Goal: Task Accomplishment & Management: Complete application form

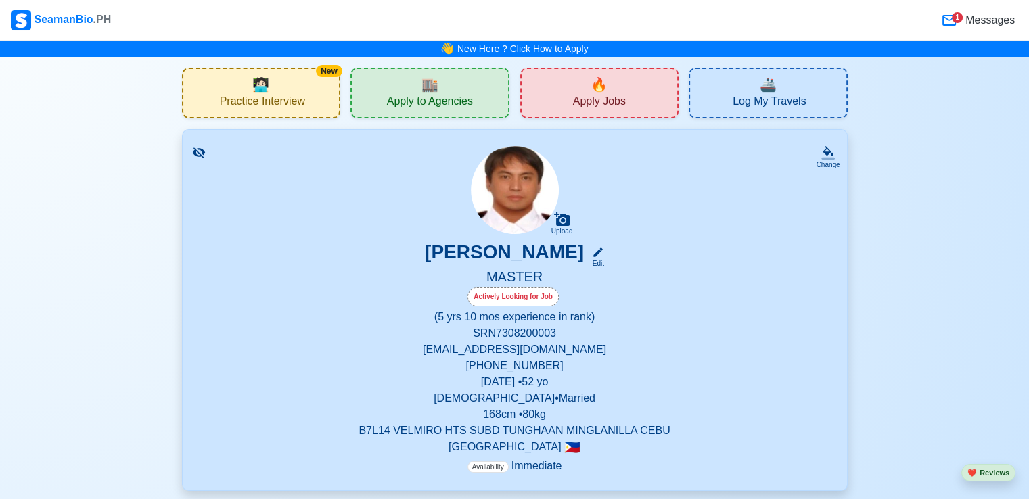
click at [607, 96] on span "Apply Jobs" at bounding box center [599, 103] width 53 height 17
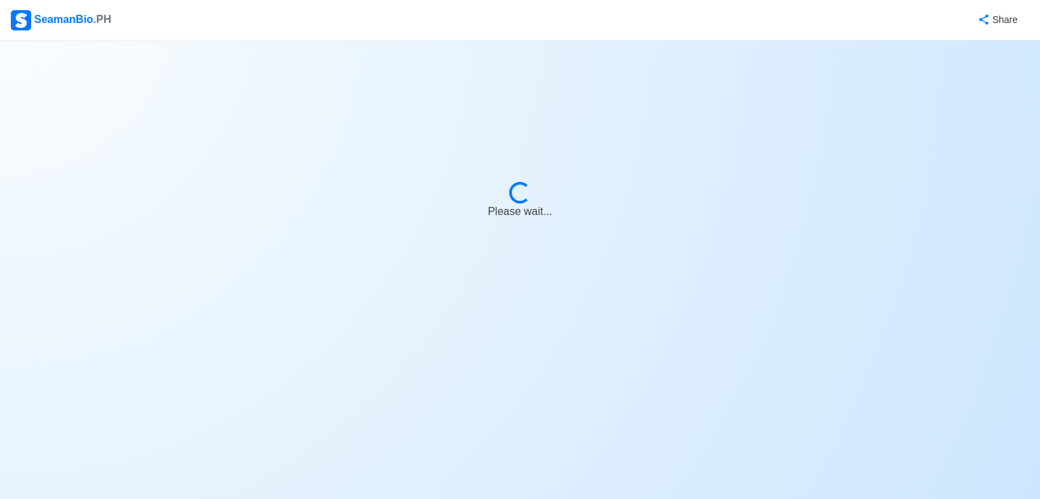
select select "Master"
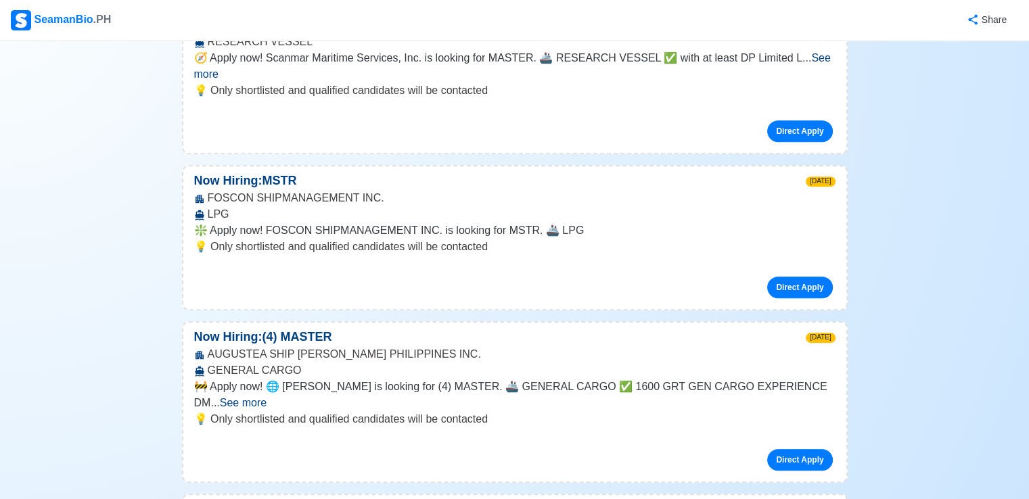
scroll to position [271, 0]
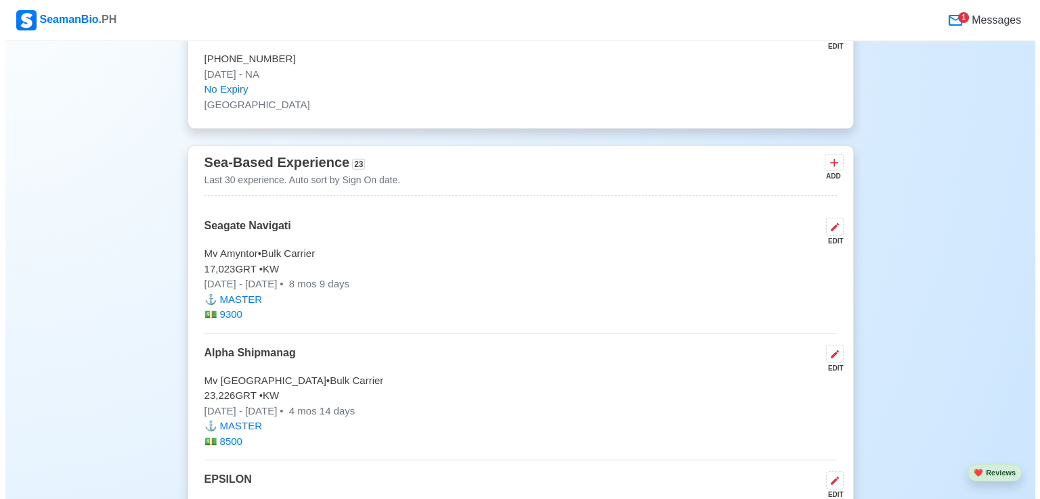
scroll to position [3790, 0]
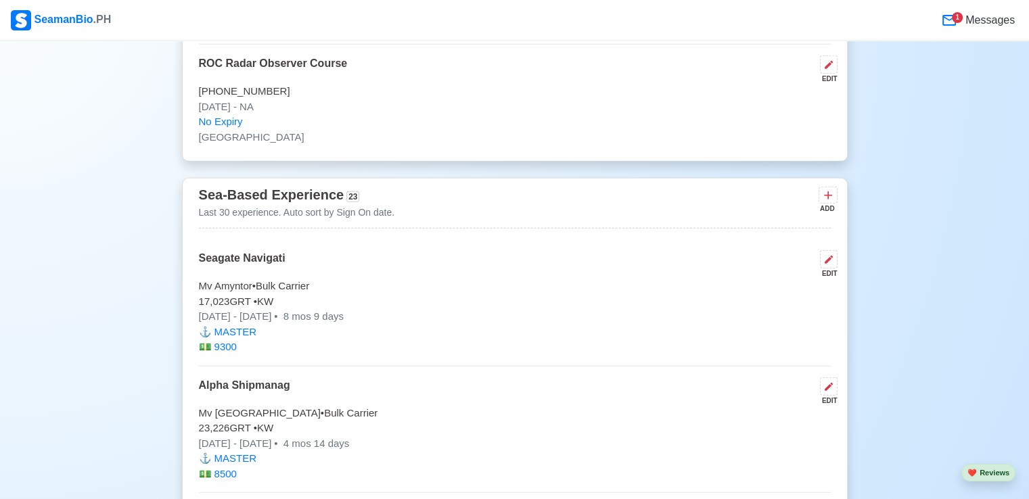
click at [826, 204] on div "ADD" at bounding box center [827, 209] width 16 height 10
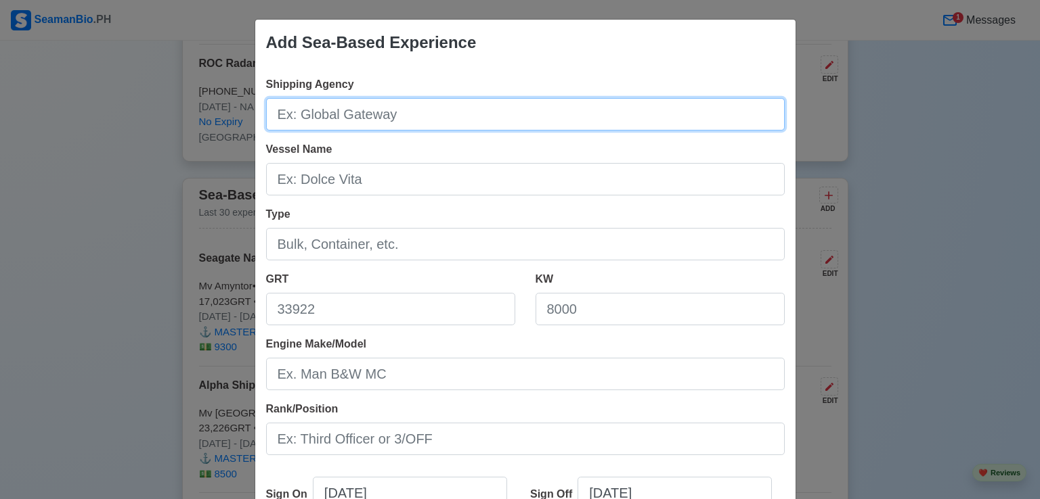
click at [424, 114] on input "Shipping Agency" at bounding box center [525, 114] width 518 height 32
type input "Equal Marine International"
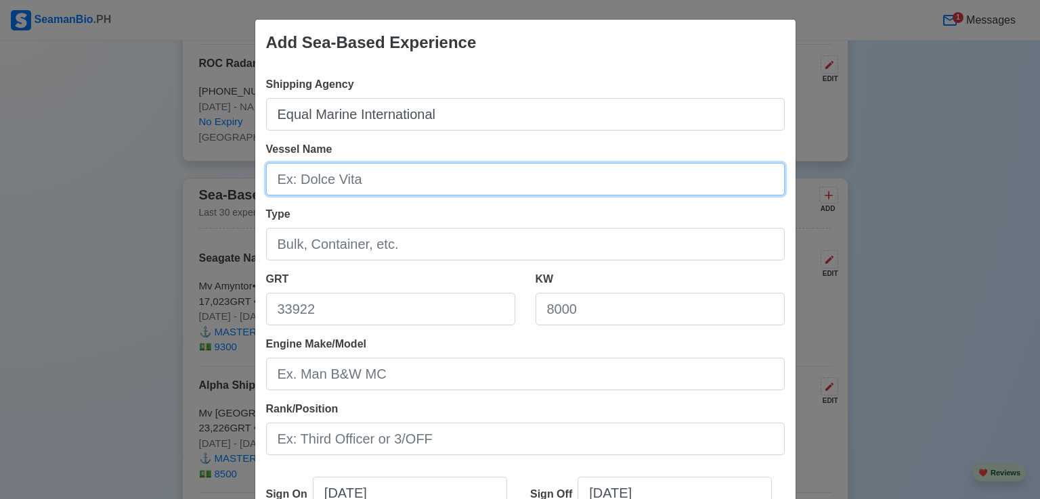
click at [319, 182] on input "Vessel Name" at bounding box center [525, 179] width 518 height 32
type input "Mv Aristo Ocean"
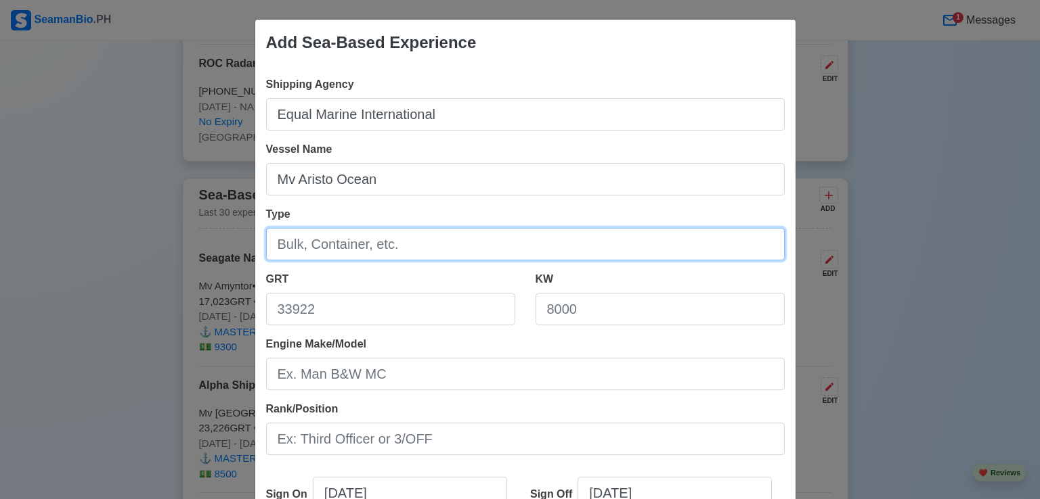
click at [349, 246] on input "Type" at bounding box center [525, 244] width 518 height 32
type input "Bulk Carrier"
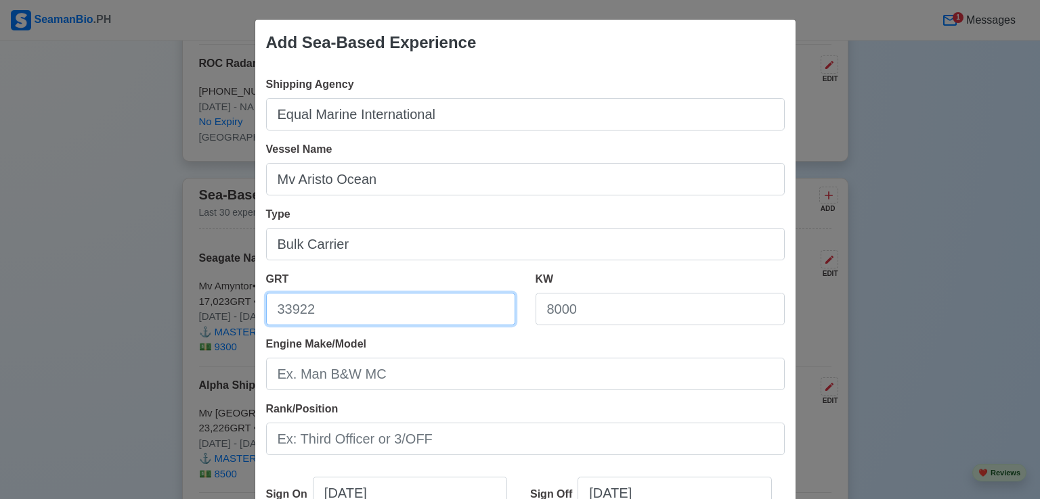
click at [310, 307] on input "GRT" at bounding box center [390, 309] width 249 height 32
type input "43672"
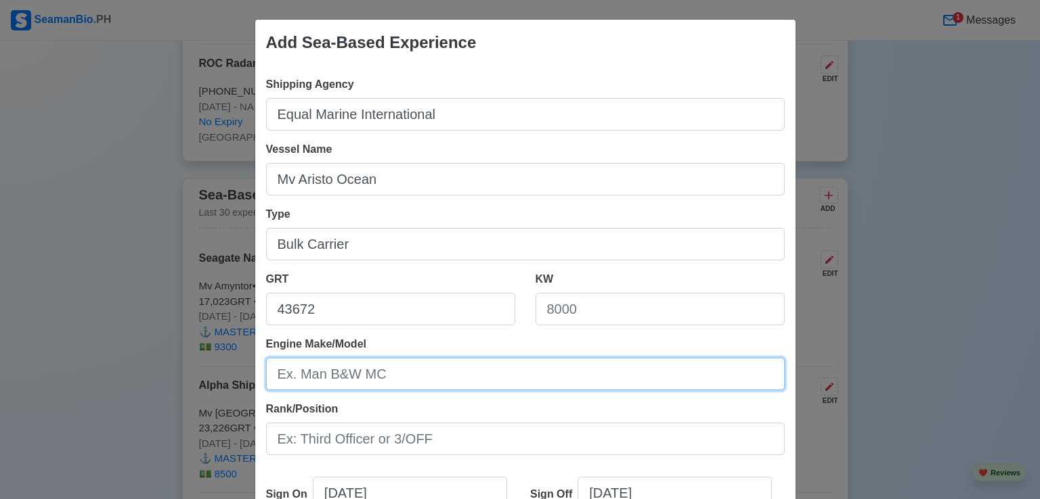
click at [359, 378] on input "Engine Make/Model" at bounding box center [525, 374] width 518 height 32
click at [388, 376] on input "Engine Make/Model" at bounding box center [525, 374] width 518 height 32
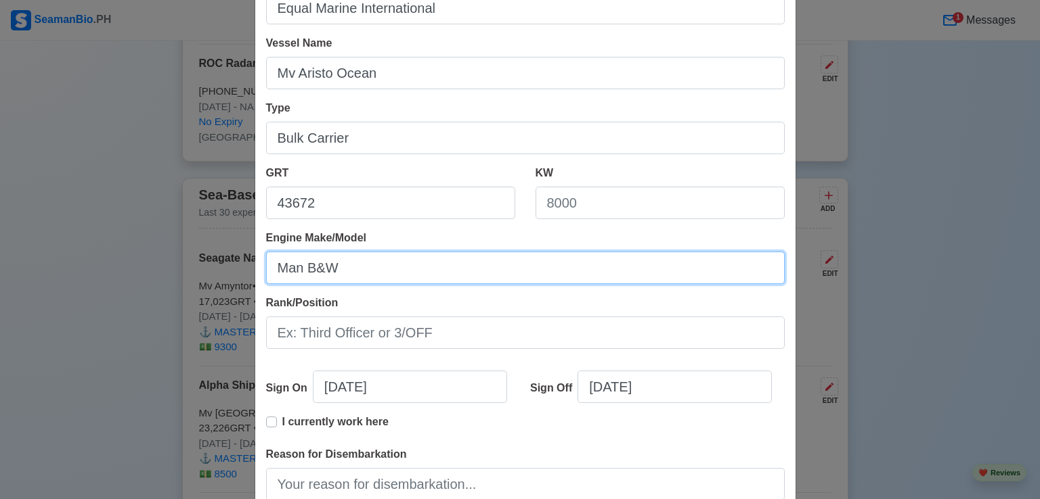
scroll to position [135, 0]
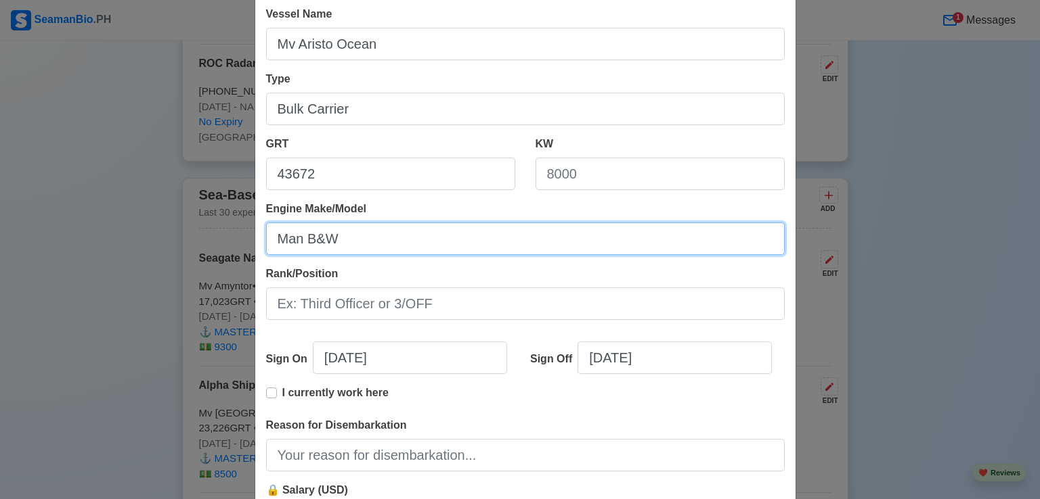
type input "Man B&W"
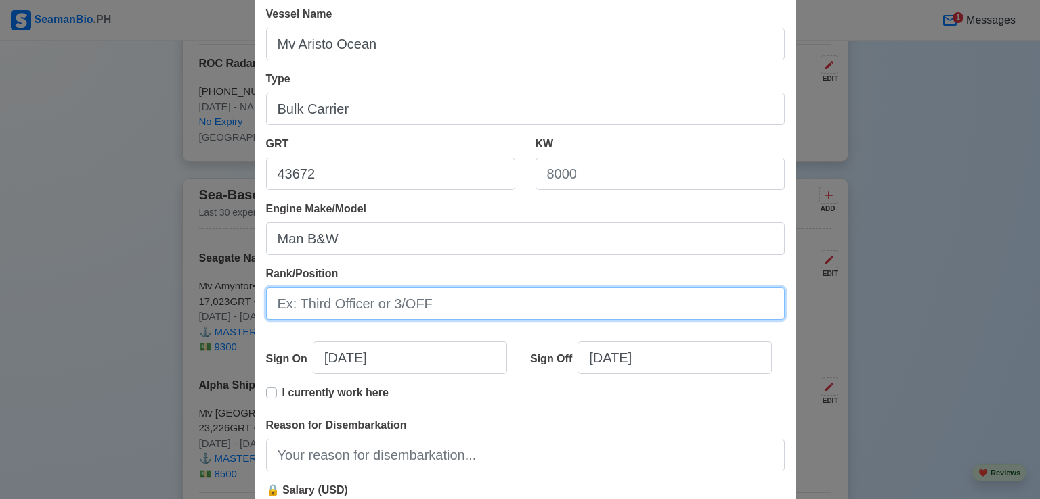
click at [369, 310] on input "Rank/Position" at bounding box center [525, 304] width 518 height 32
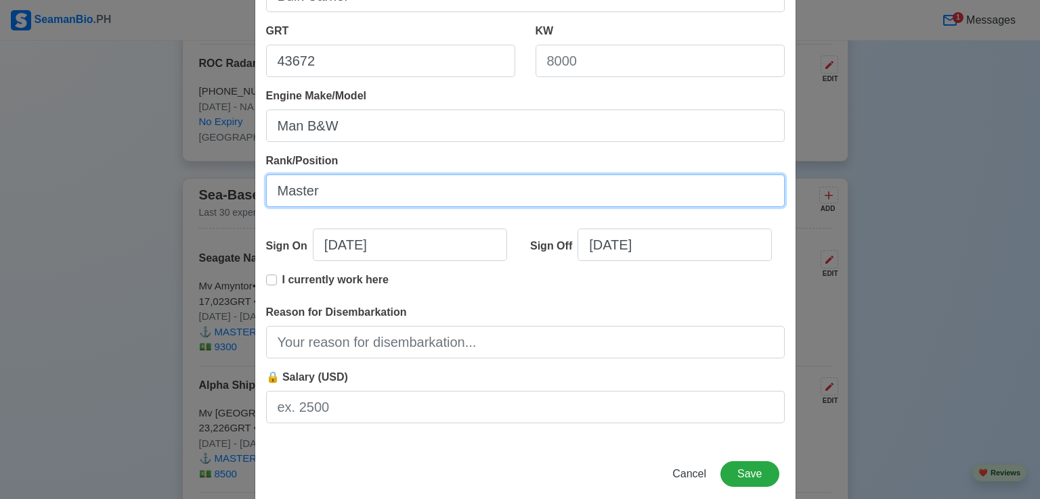
scroll to position [271, 0]
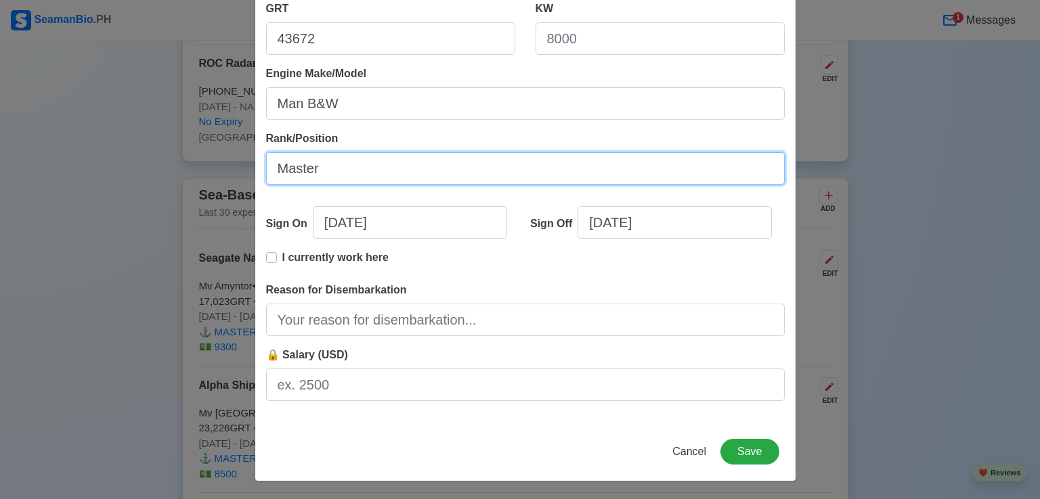
type input "Master"
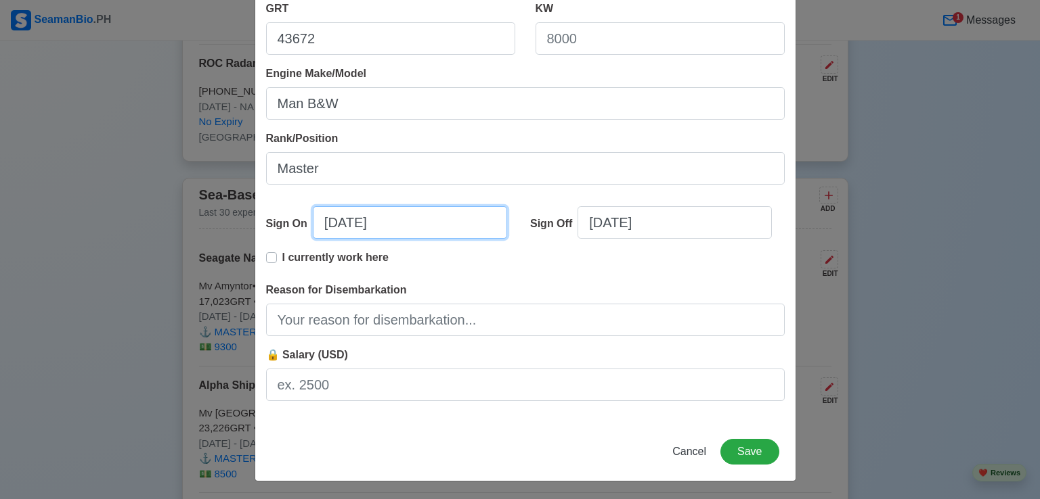
select select "****"
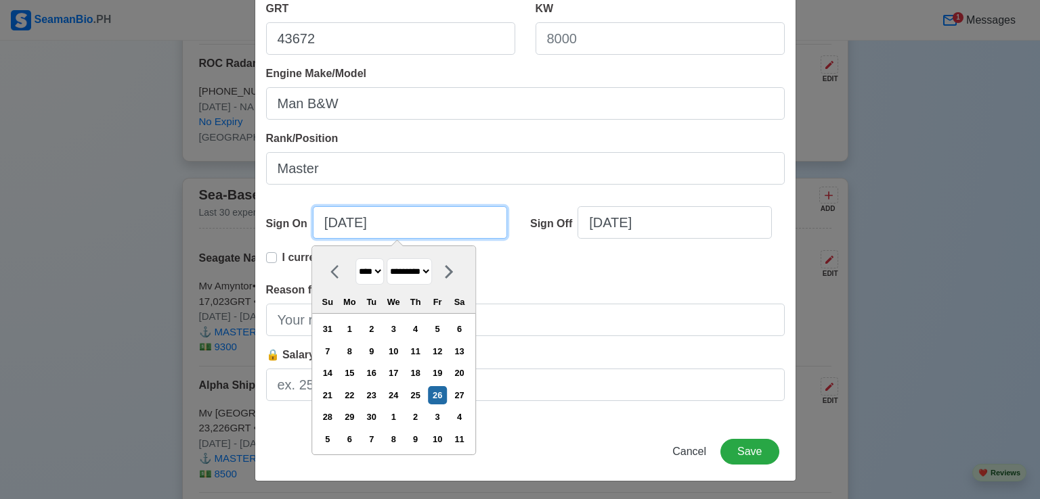
click at [330, 222] on input "[DATE]" at bounding box center [410, 222] width 194 height 32
click at [330, 272] on icon at bounding box center [338, 272] width 16 height 16
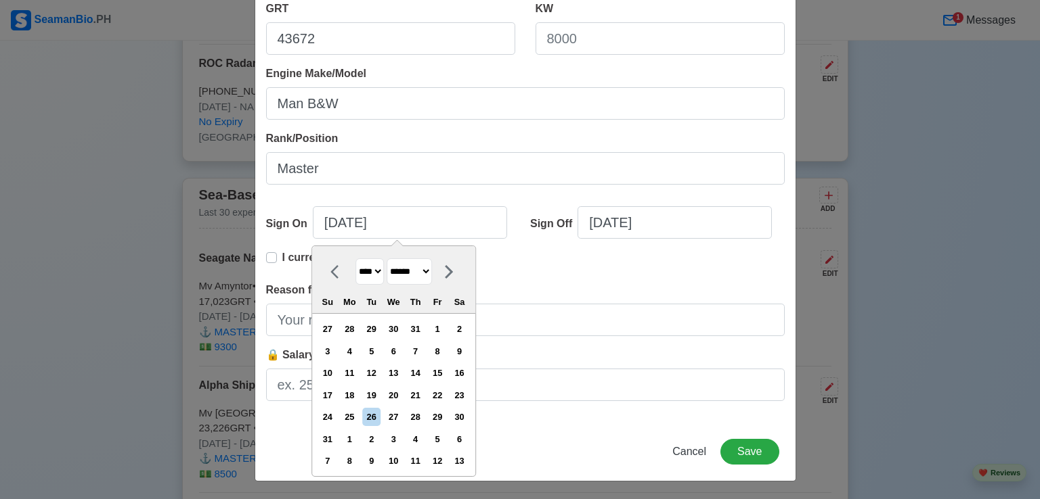
click at [330, 272] on icon at bounding box center [338, 272] width 16 height 16
select select "***"
click at [436, 395] on div "23" at bounding box center [437, 395] width 18 height 18
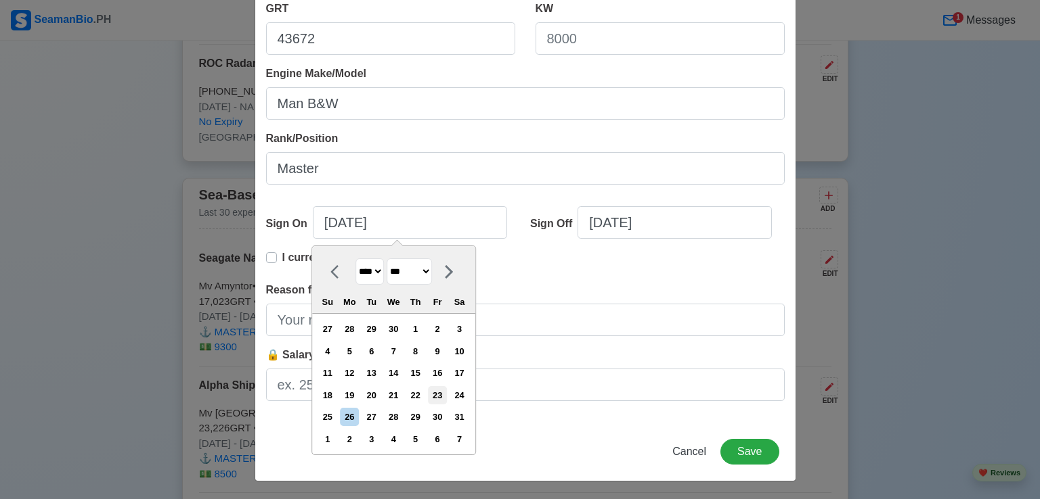
type input "[DATE]"
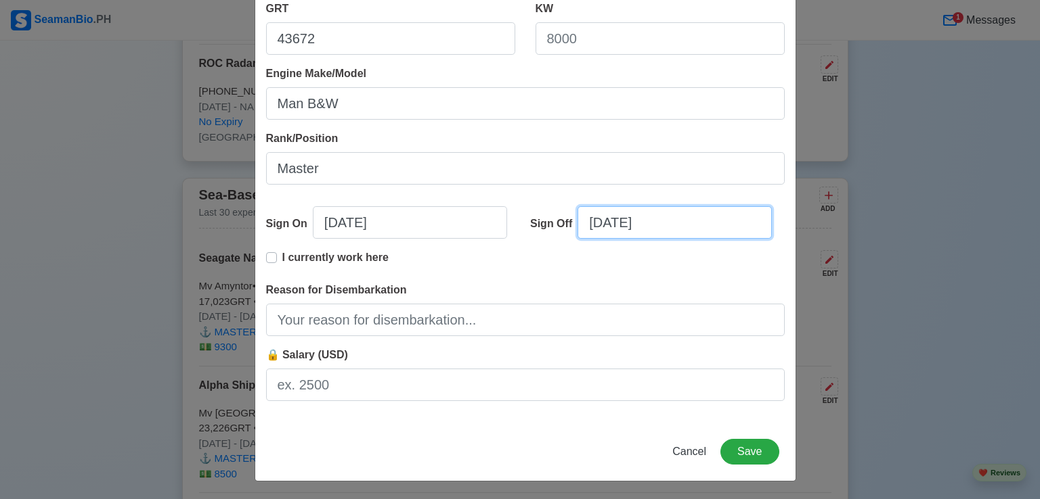
select select "****"
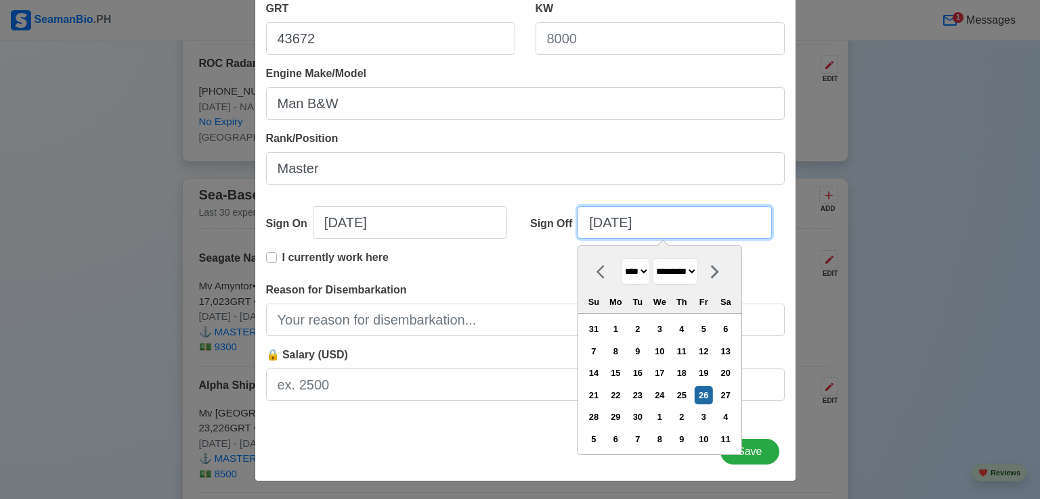
click at [677, 228] on input "[DATE]" at bounding box center [674, 222] width 194 height 32
click at [596, 273] on icon at bounding box center [604, 272] width 16 height 16
select select "******"
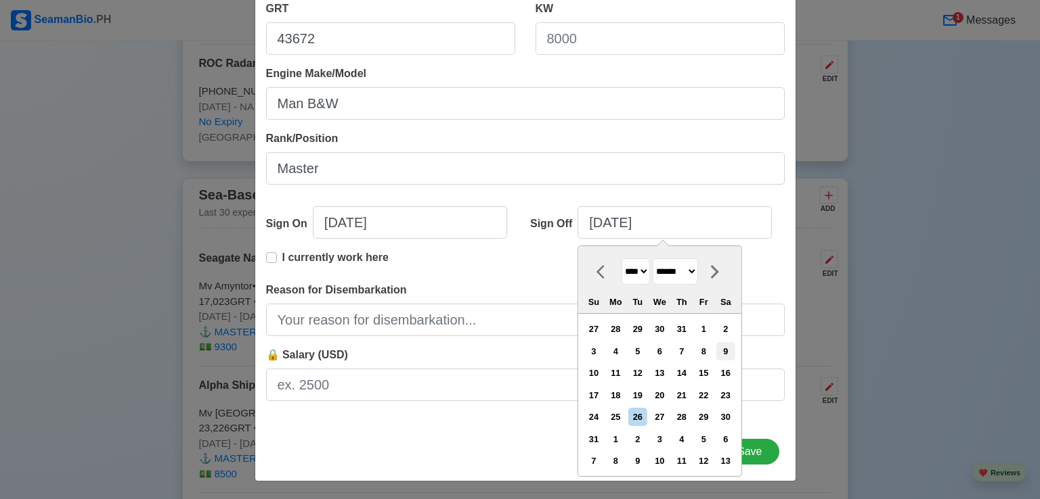
click at [730, 350] on div "9" at bounding box center [725, 351] width 18 height 18
type input "[DATE]"
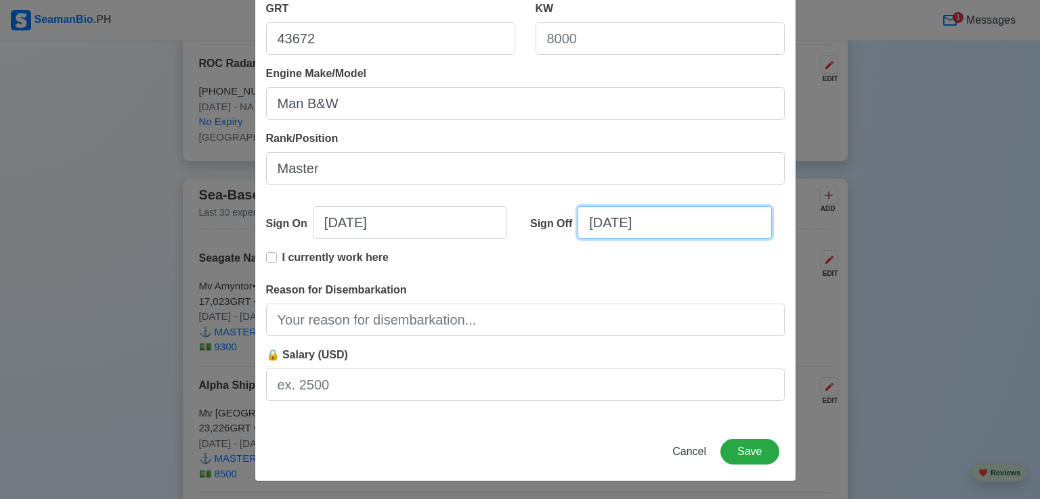
click at [687, 226] on input "[DATE]" at bounding box center [674, 222] width 194 height 32
select select "****"
select select "******"
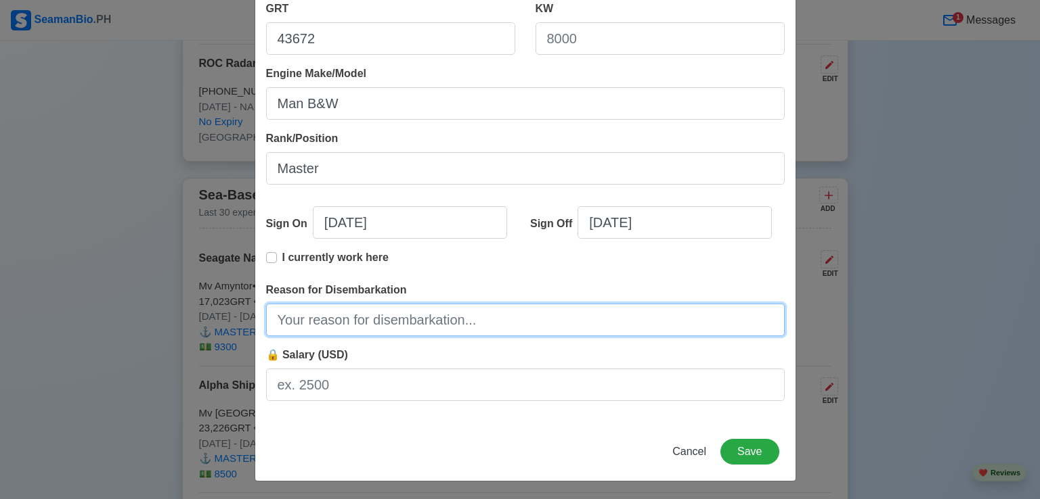
click at [536, 309] on input "Reason for Disembarkation" at bounding box center [525, 320] width 518 height 32
click at [403, 316] on input "Reason for Disembarkation" at bounding box center [525, 320] width 518 height 32
type input "Reliever"
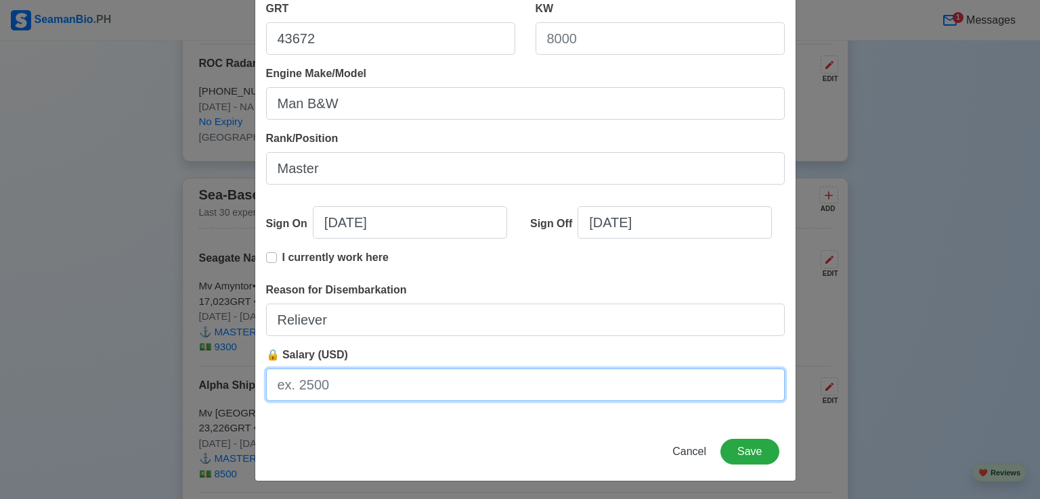
click at [342, 383] on input "🔒 Salary (USD)" at bounding box center [525, 385] width 518 height 32
type input "9000"
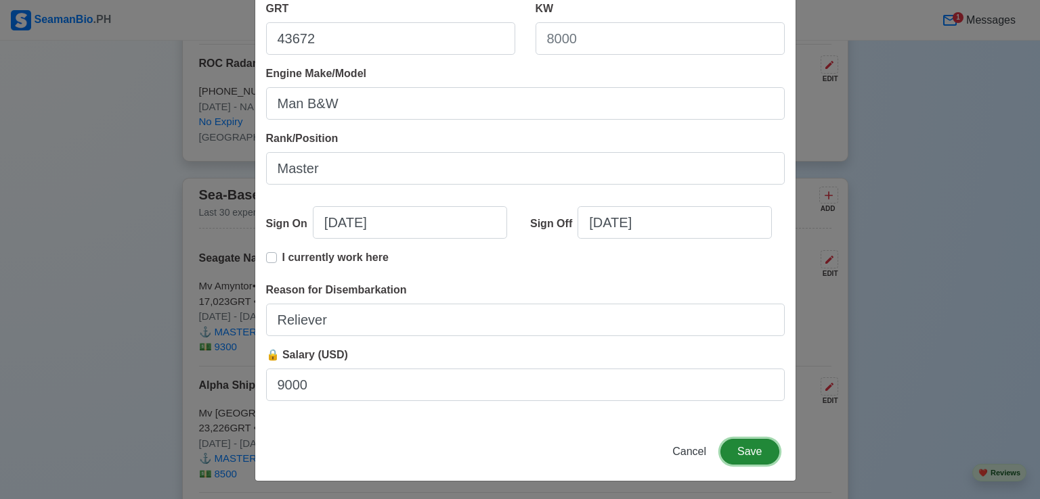
click at [740, 453] on button "Save" at bounding box center [749, 452] width 58 height 26
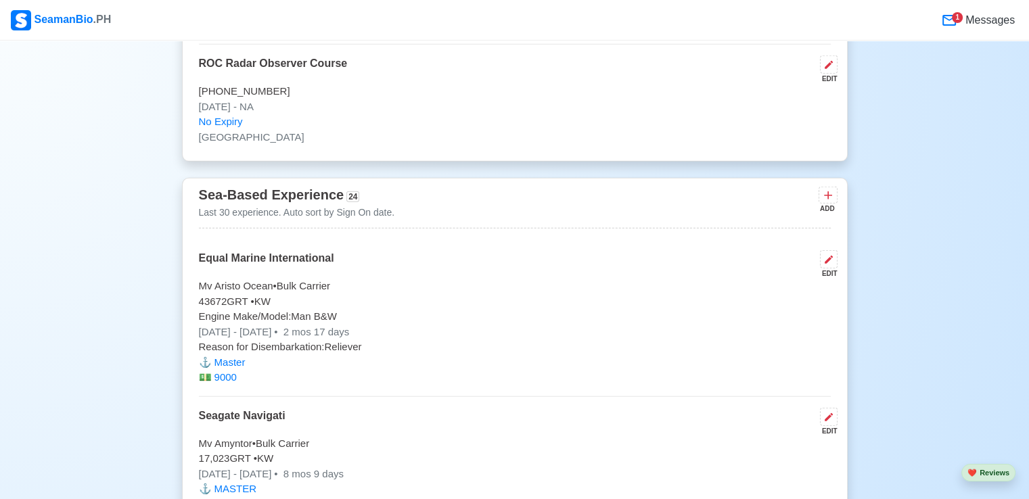
click at [830, 269] on div "EDIT" at bounding box center [826, 274] width 23 height 10
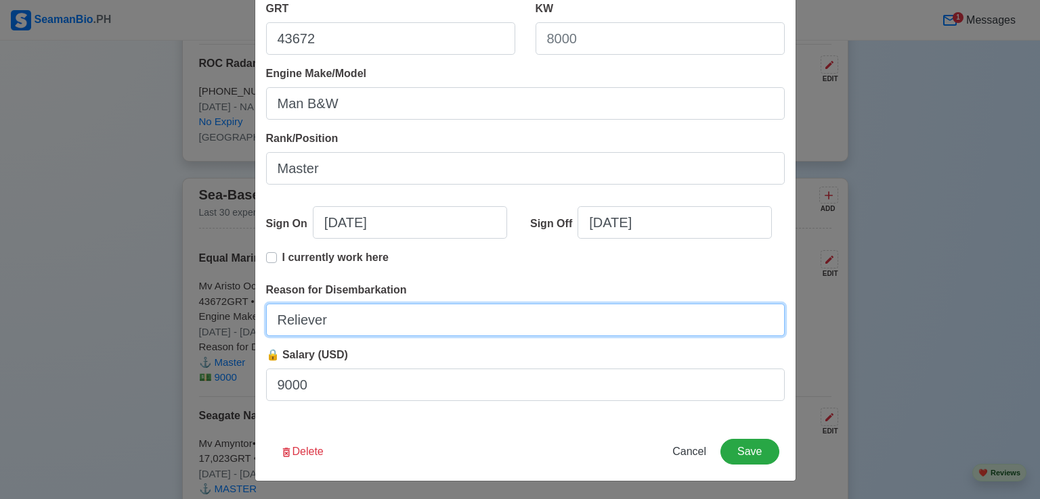
click at [271, 323] on input "Reliever" at bounding box center [525, 320] width 518 height 32
type input "3 Months Reliever"
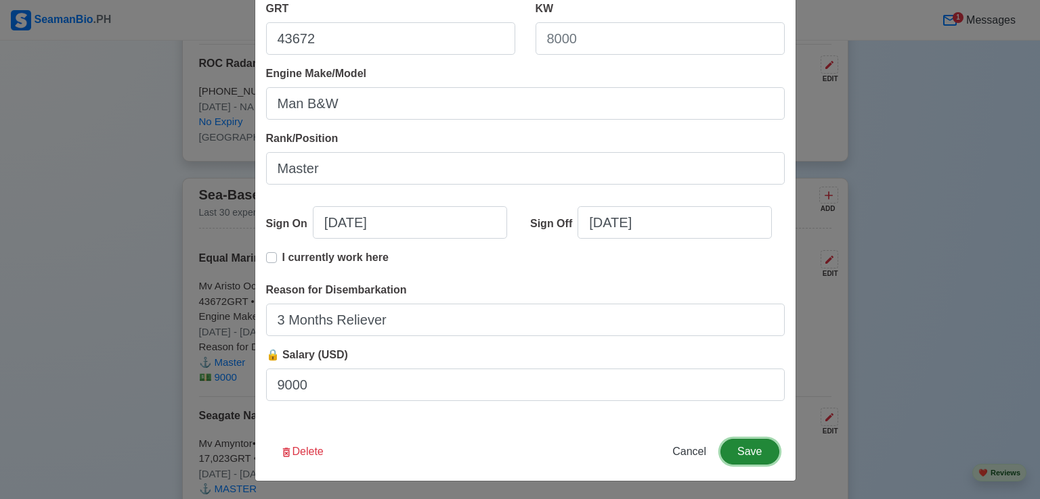
click at [755, 451] on button "Save" at bounding box center [749, 452] width 58 height 26
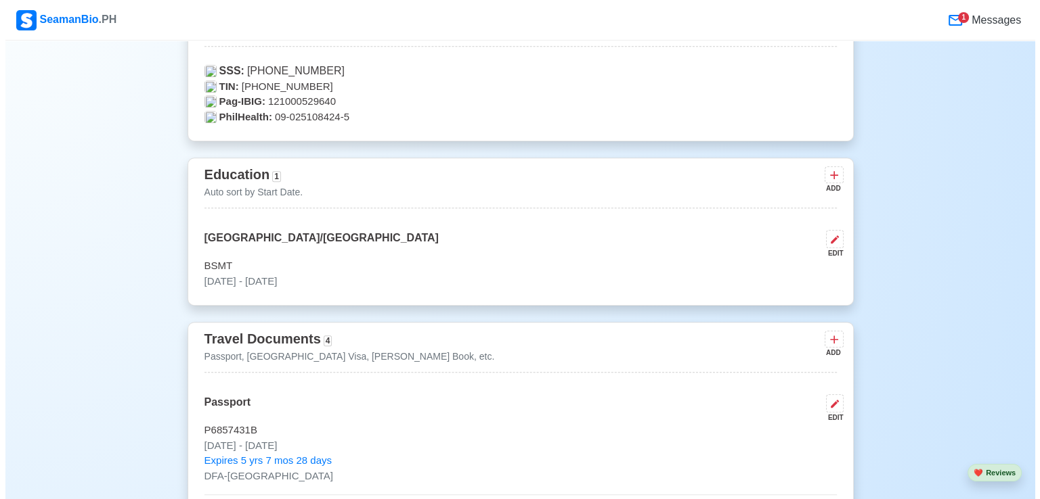
scroll to position [0, 0]
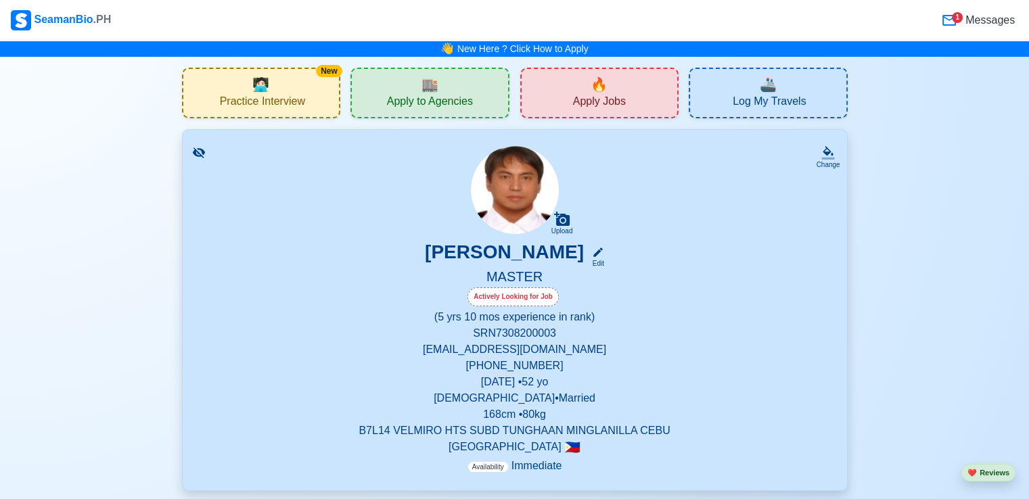
click at [596, 105] on span "Apply Jobs" at bounding box center [599, 103] width 53 height 17
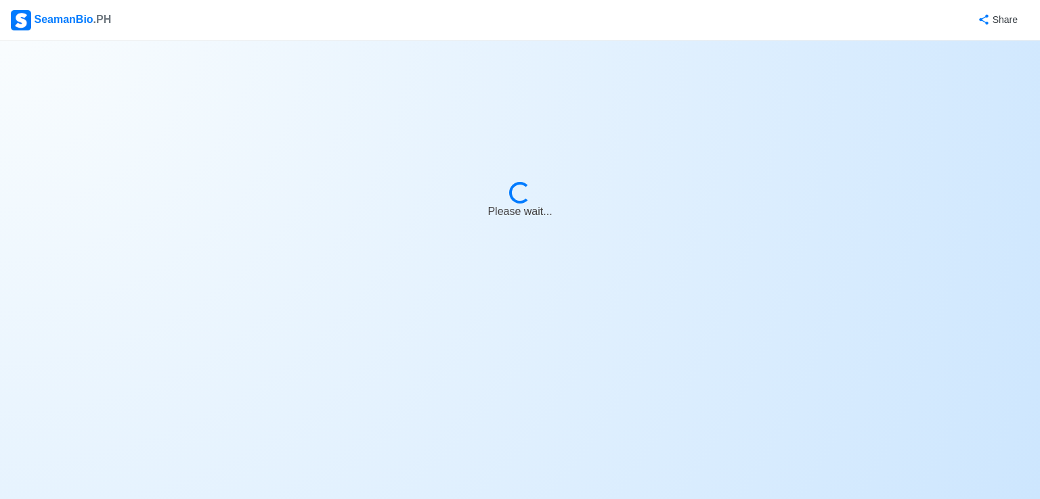
select select "Master"
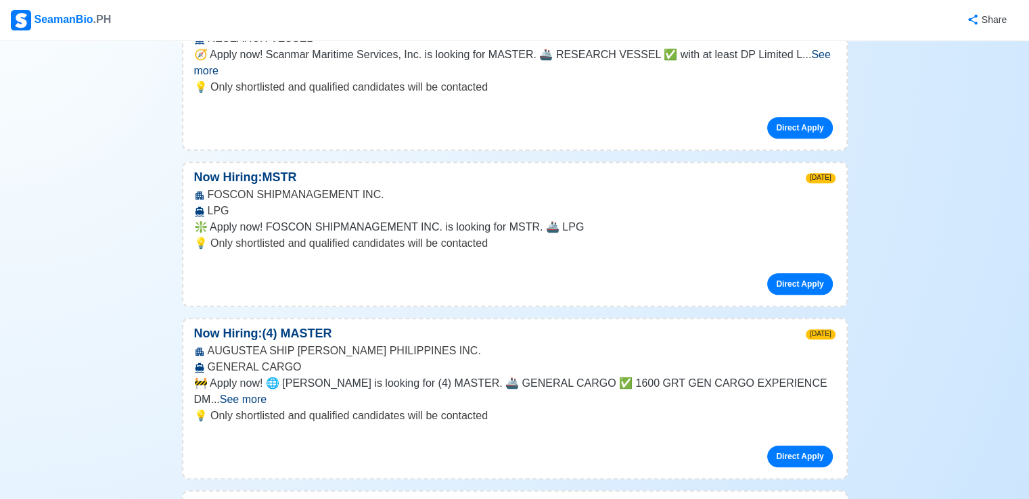
scroll to position [609, 0]
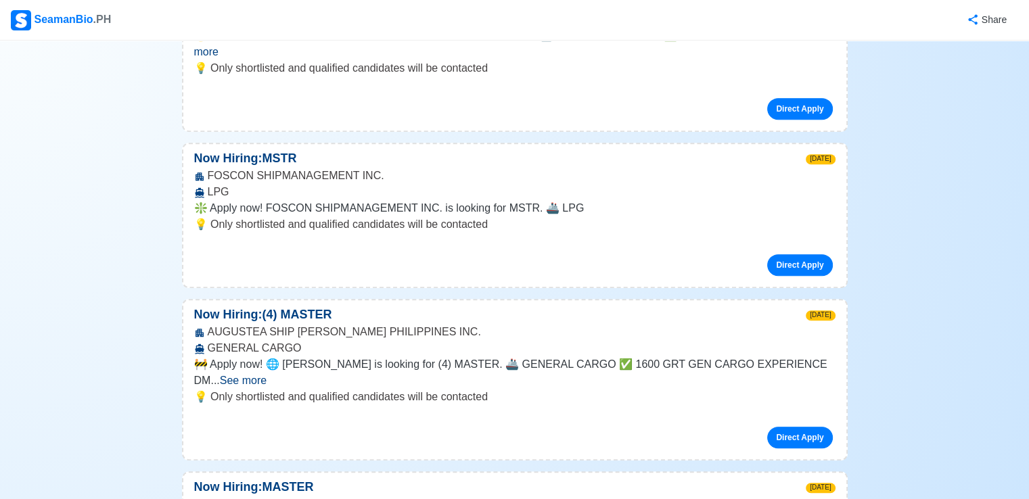
click at [267, 375] on span "See more" at bounding box center [243, 381] width 47 height 12
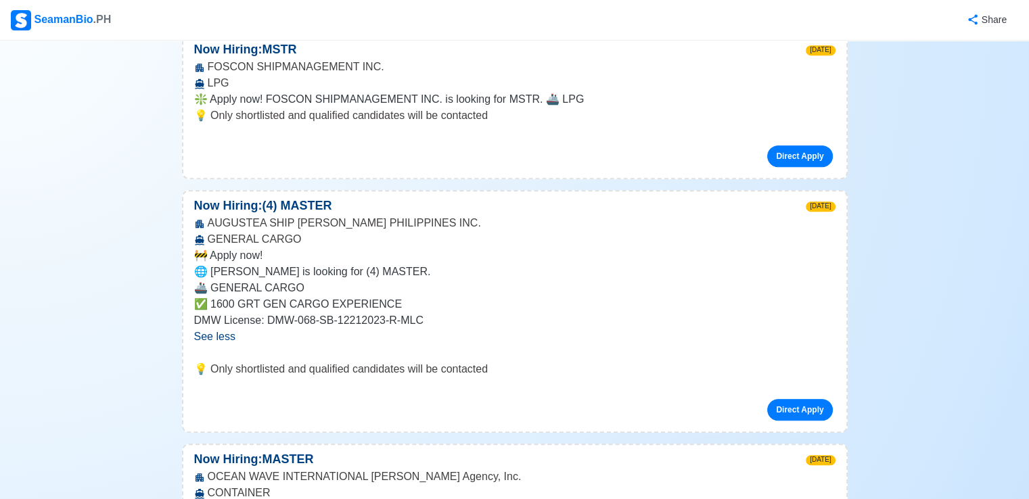
scroll to position [812, 0]
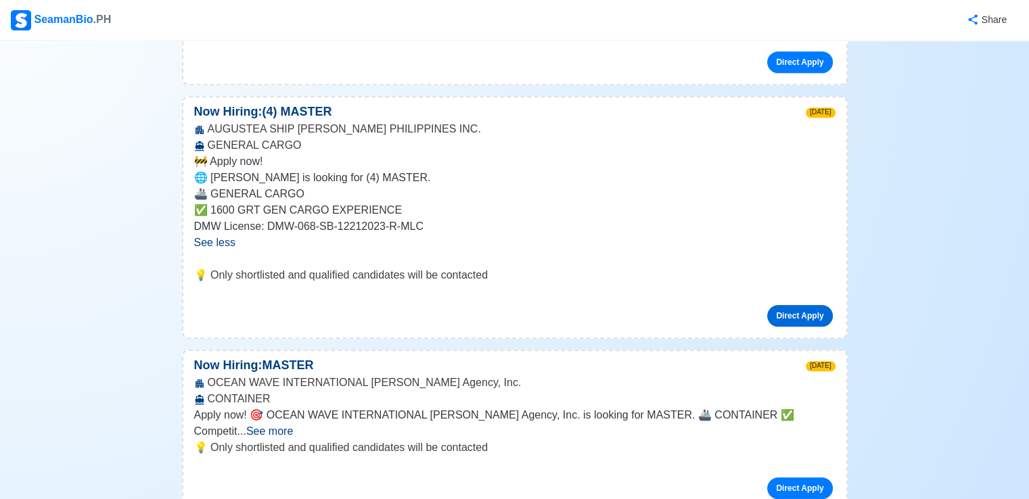
click at [782, 305] on link "Direct Apply" at bounding box center [800, 316] width 65 height 22
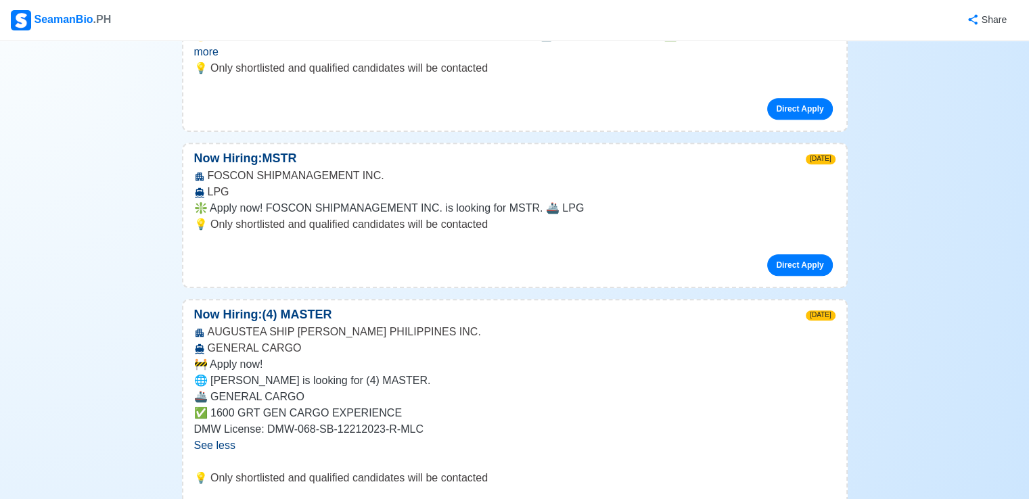
scroll to position [677, 0]
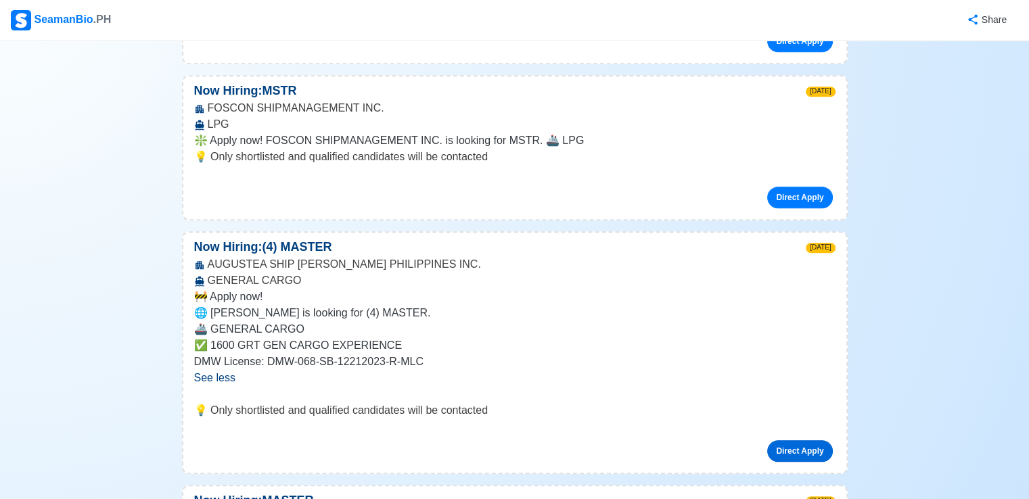
click at [809, 441] on link "Direct Apply" at bounding box center [800, 452] width 65 height 22
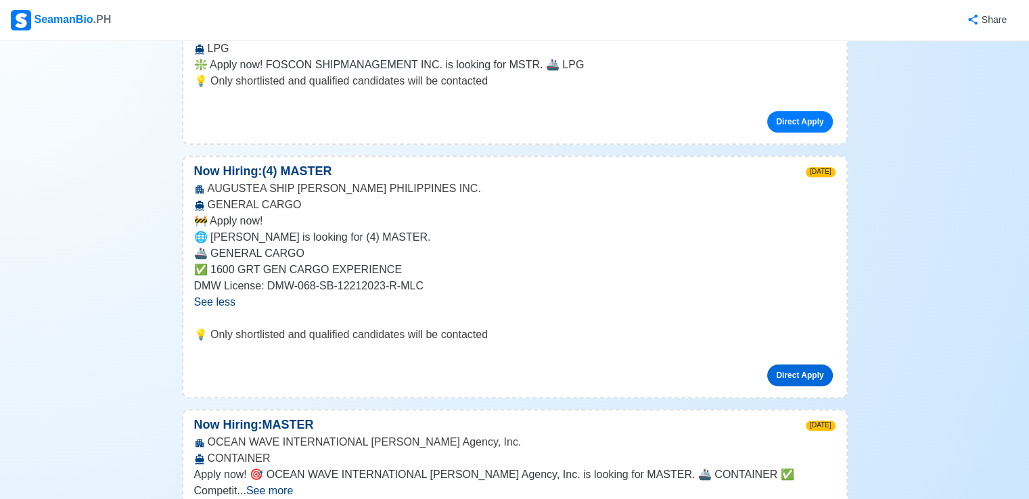
scroll to position [744, 0]
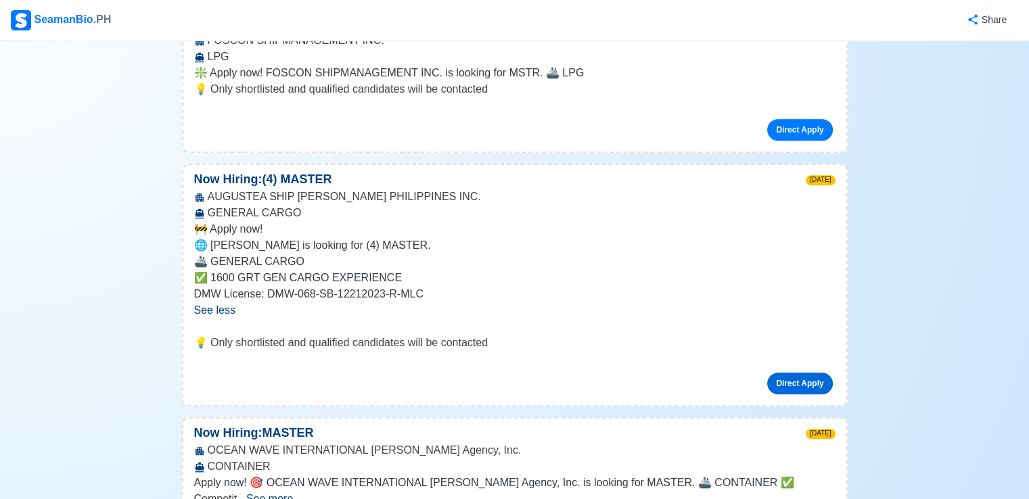
click at [807, 373] on link "Direct Apply" at bounding box center [800, 384] width 65 height 22
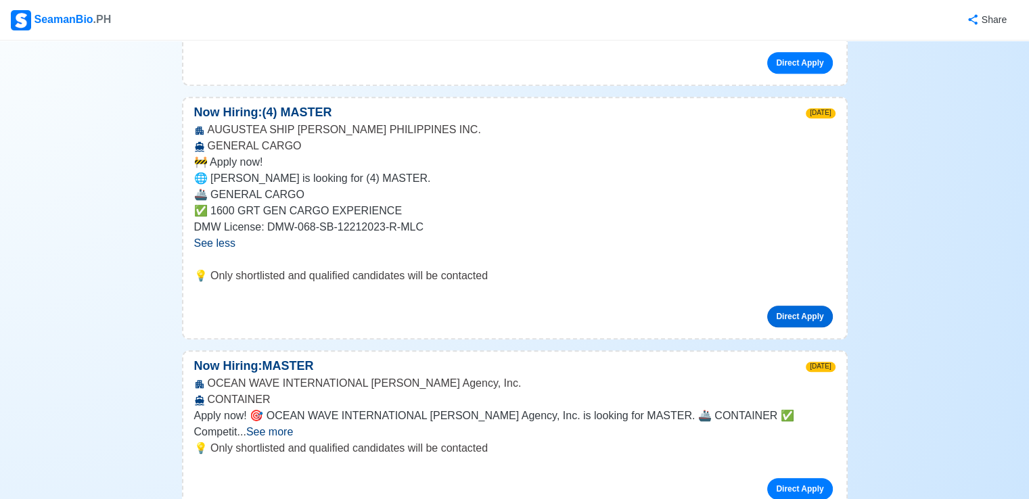
scroll to position [812, 0]
